Goal: Task Accomplishment & Management: Use online tool/utility

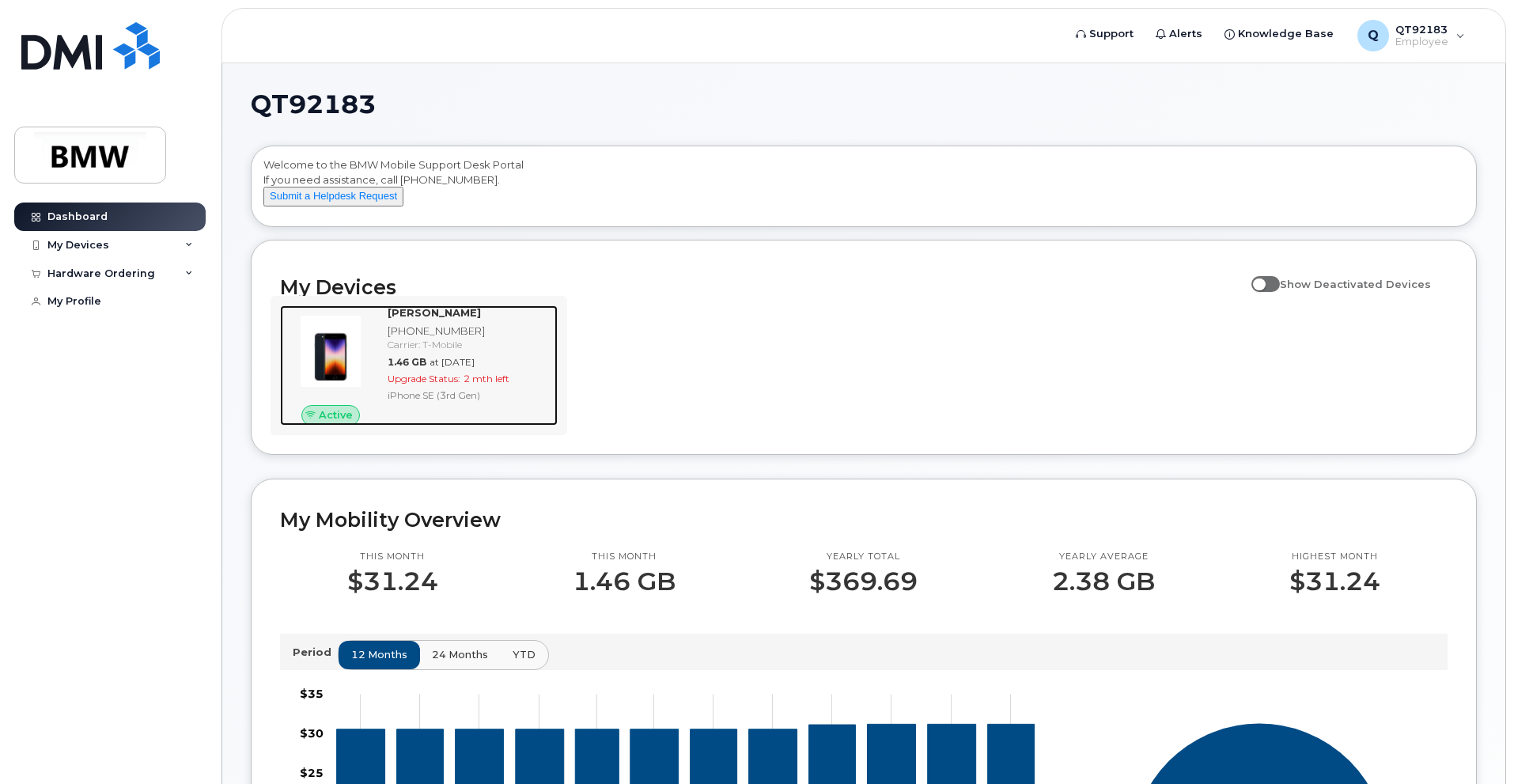
click at [496, 351] on div "Carrier: T-Mobile" at bounding box center [469, 345] width 164 height 13
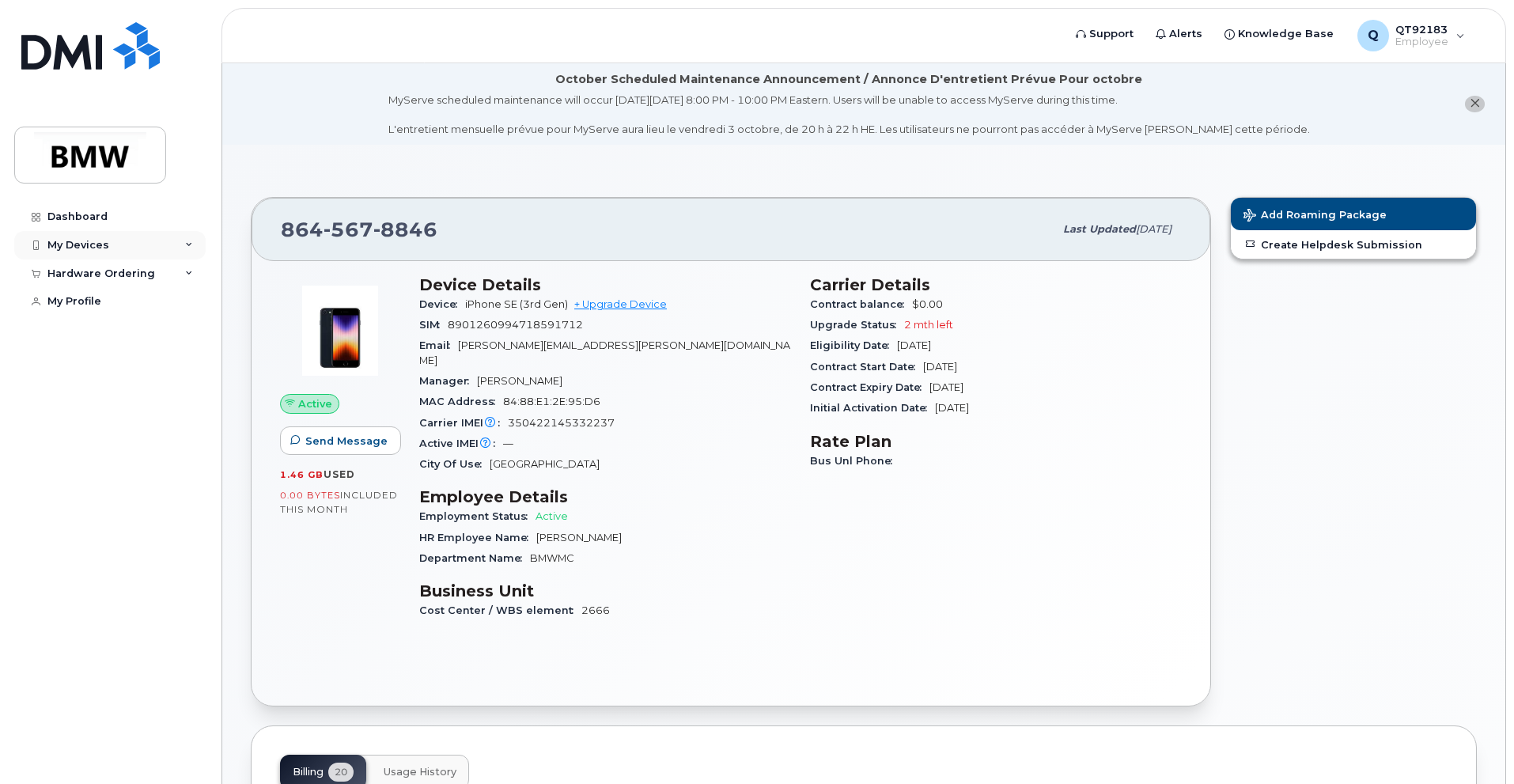
click at [80, 242] on div "My Devices" at bounding box center [78, 245] width 62 height 12
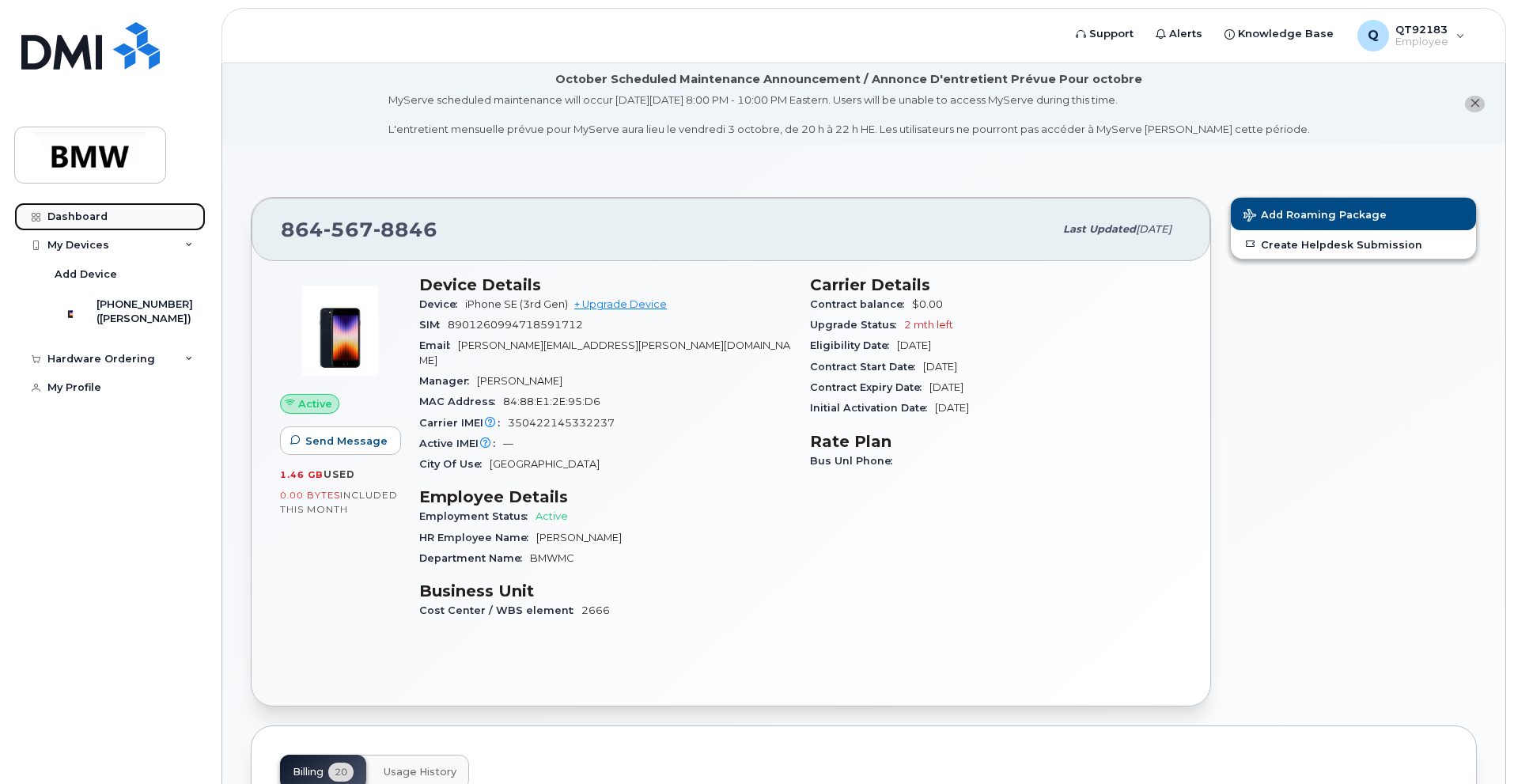
click at [96, 216] on div "Dashboard" at bounding box center [78, 216] width 60 height 12
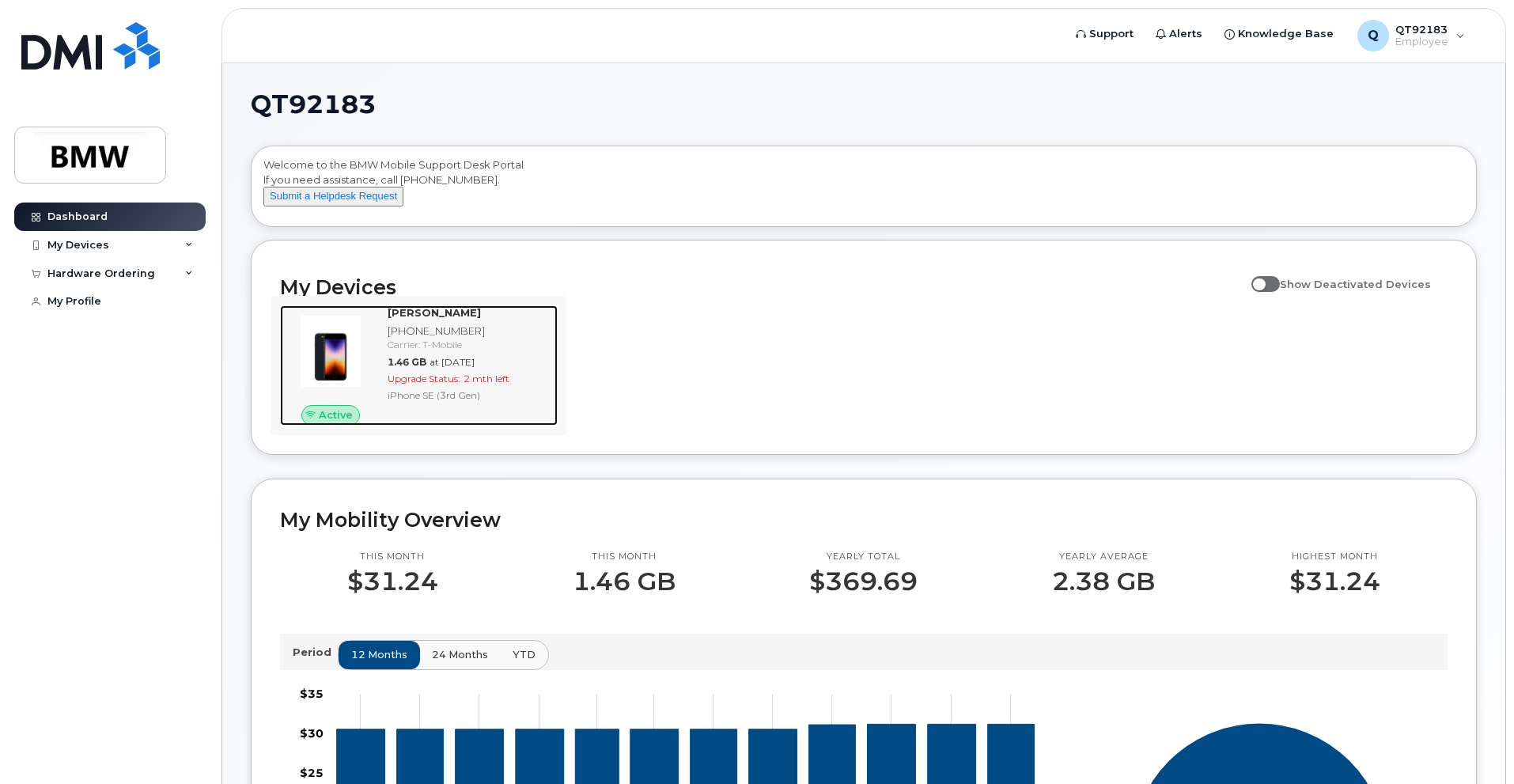
click at [399, 337] on div "Daniel Sarvghad 864-567-8846 Carrier: T-Mobile 1.46 GB at Sep 01, 2025 Upgrade …" at bounding box center [469, 365] width 176 height 120
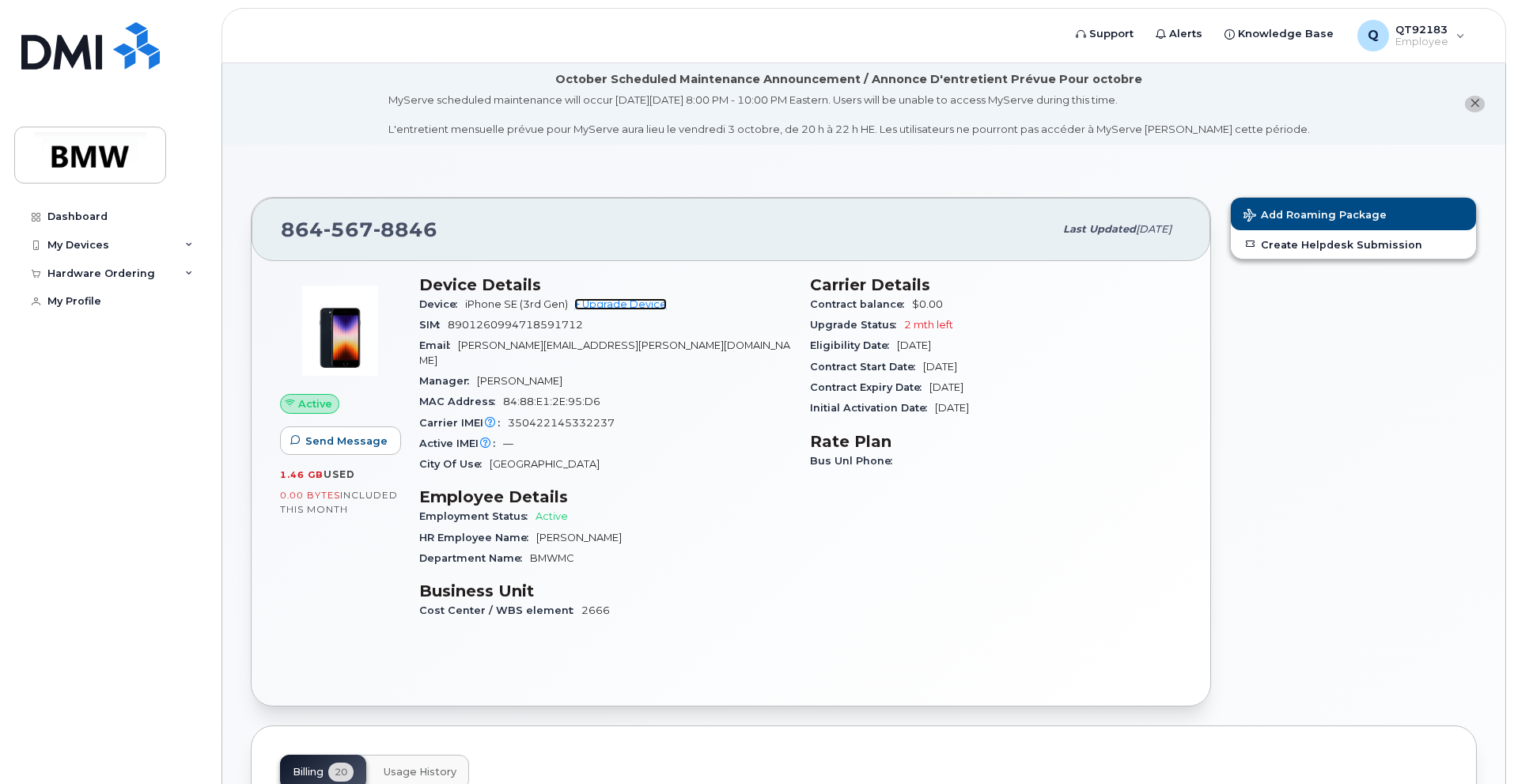
click at [597, 305] on link "+ Upgrade Device" at bounding box center [620, 304] width 92 height 12
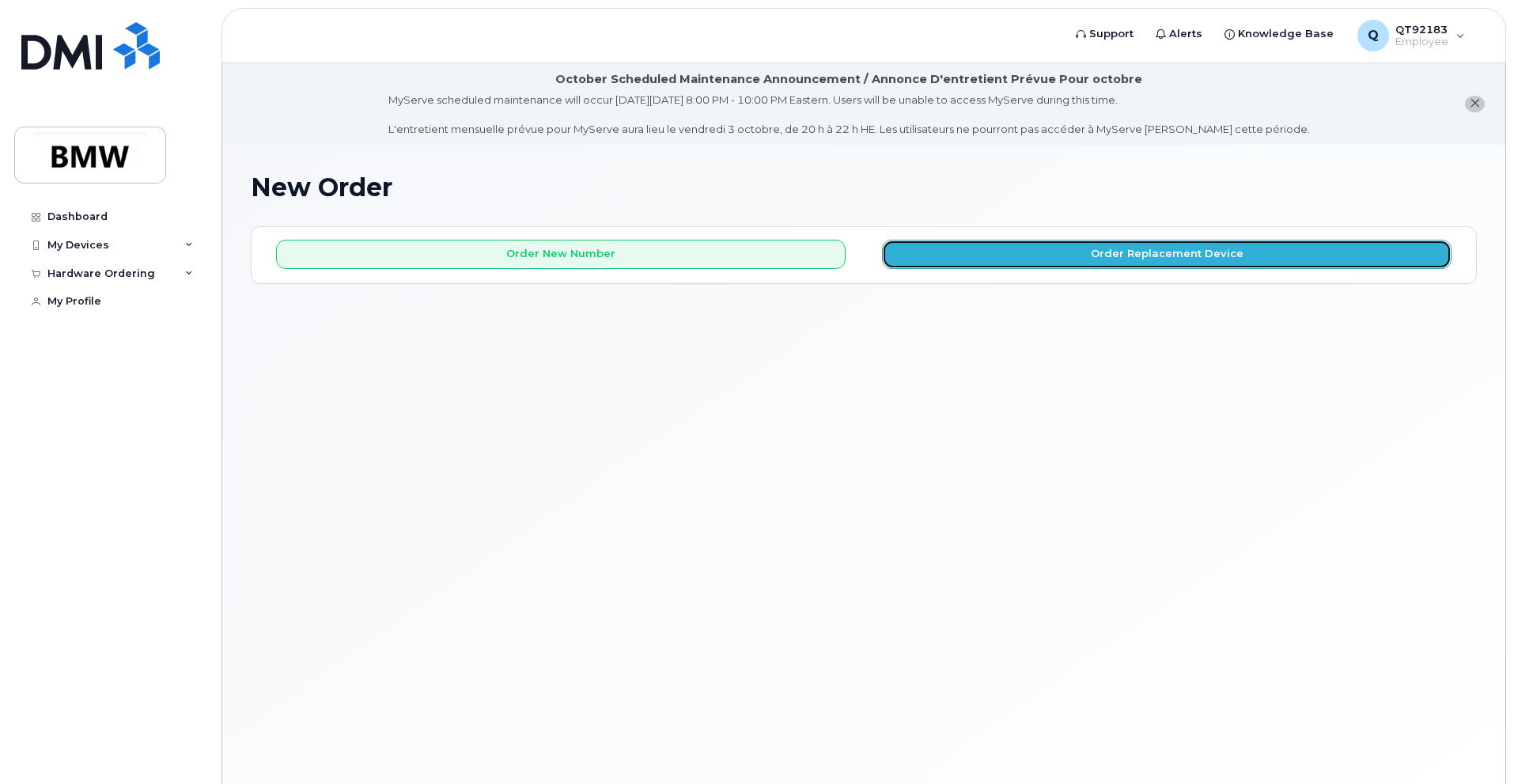
click at [983, 259] on button "Order Replacement Device" at bounding box center [1167, 254] width 570 height 29
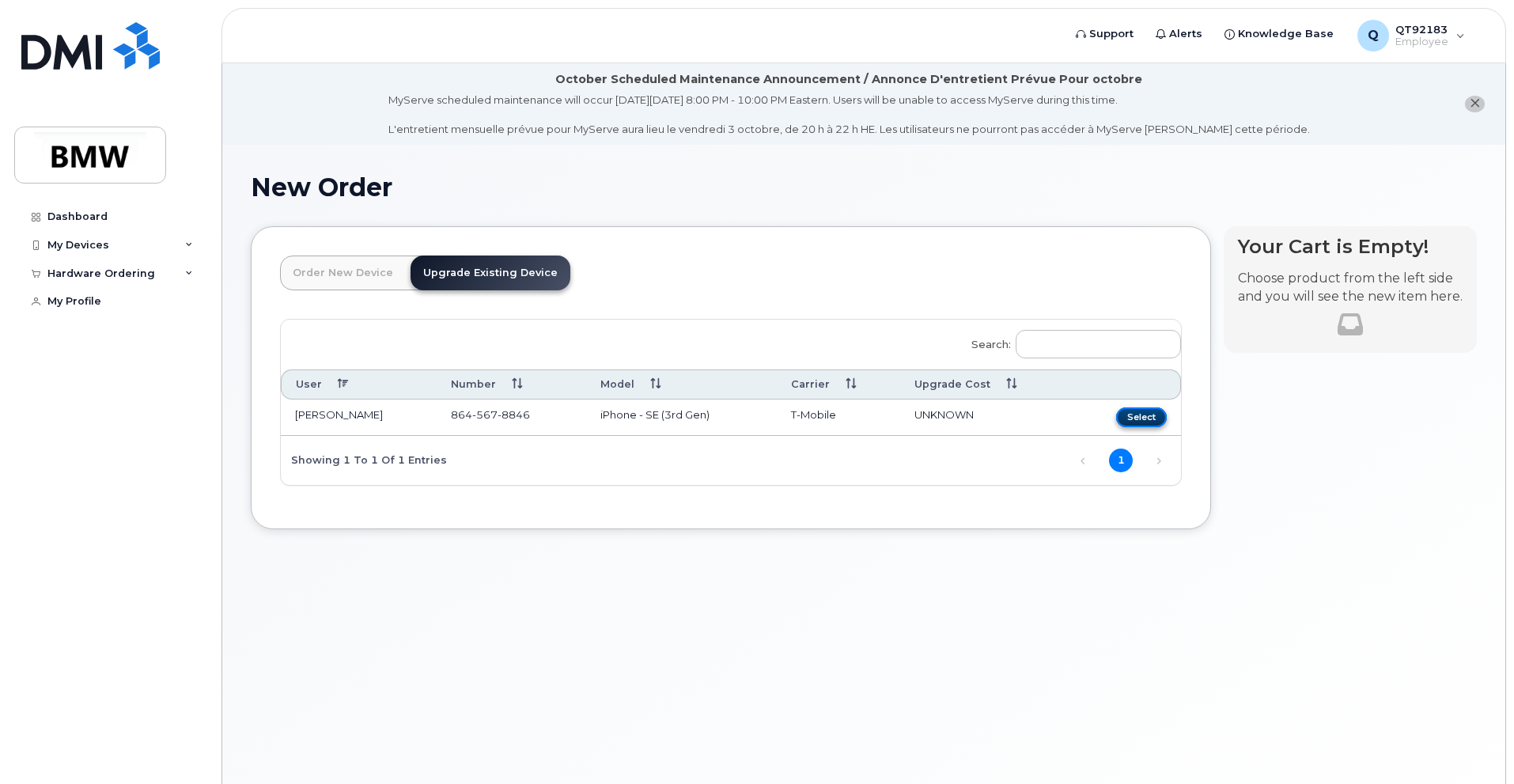
click at [1131, 415] on button "Select" at bounding box center [1141, 417] width 50 height 20
